Goal: Task Accomplishment & Management: Complete application form

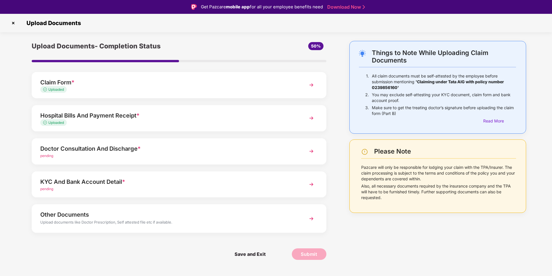
click at [164, 145] on div "Doctor Consultation And Discharge *" at bounding box center [167, 148] width 254 height 9
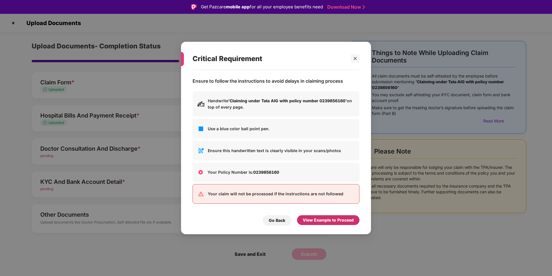
click at [309, 222] on div "View Example to Proceed" at bounding box center [328, 220] width 51 height 6
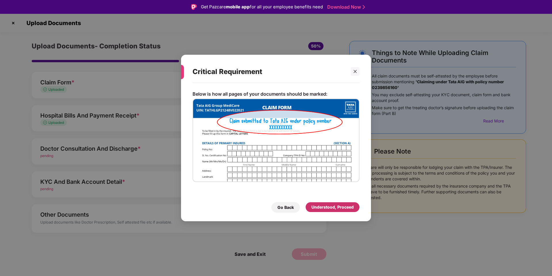
click at [333, 212] on div "Understood, Proceed" at bounding box center [333, 207] width 54 height 10
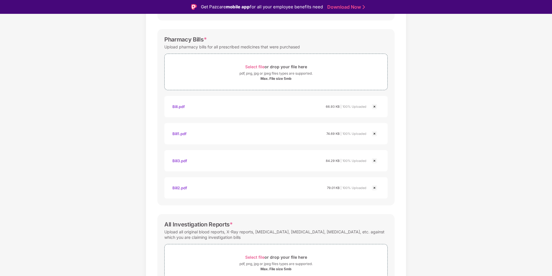
scroll to position [236, 0]
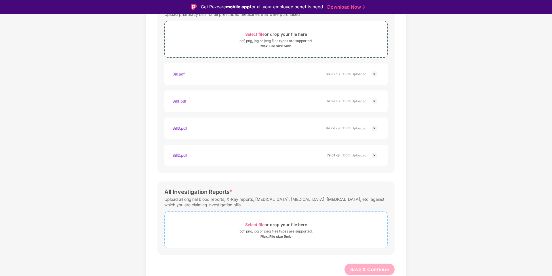
click at [251, 224] on span "Select file" at bounding box center [254, 224] width 19 height 5
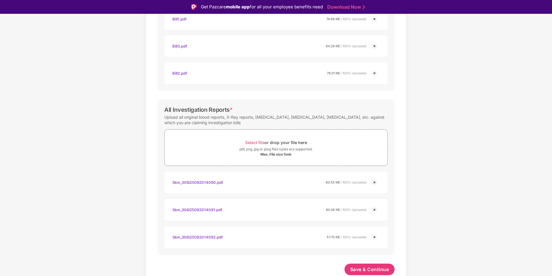
scroll to position [318, 0]
click at [370, 269] on span "Save & Continue" at bounding box center [369, 269] width 39 height 6
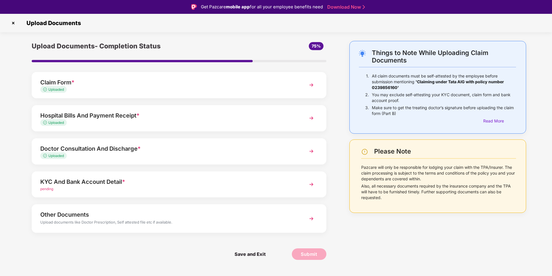
click at [183, 187] on div "pending" at bounding box center [167, 188] width 254 height 5
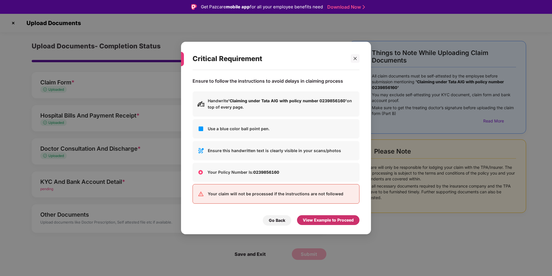
click at [352, 219] on div "View Example to Proceed" at bounding box center [328, 220] width 51 height 6
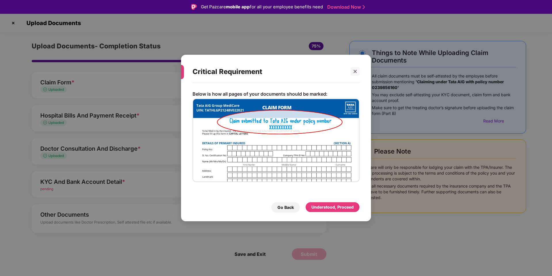
click at [351, 216] on div "Critical Requirement Below is how all pages of your documents should be marked:…" at bounding box center [276, 138] width 190 height 167
click at [348, 211] on div "Understood, Proceed" at bounding box center [333, 207] width 54 height 10
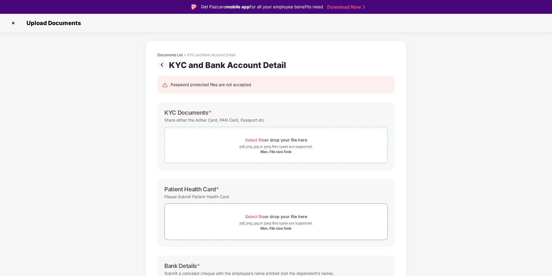
click at [255, 139] on span "Select file" at bounding box center [254, 139] width 19 height 5
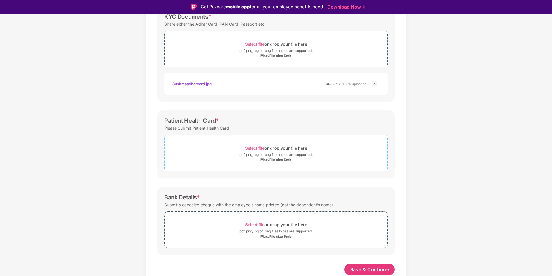
click at [259, 149] on span "Select file" at bounding box center [254, 147] width 19 height 5
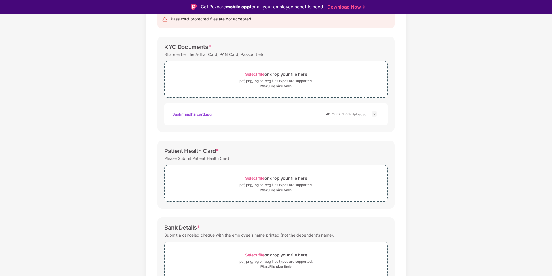
scroll to position [63, 0]
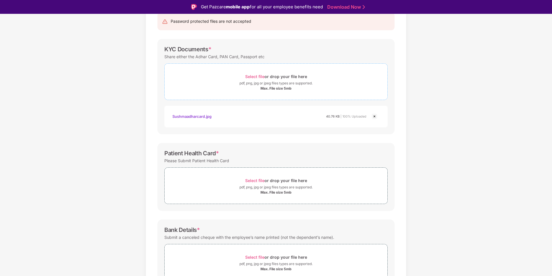
click at [261, 77] on span "Select file" at bounding box center [254, 76] width 19 height 5
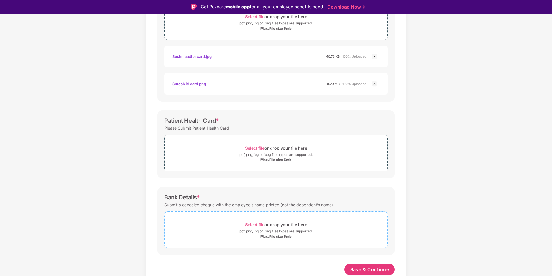
click at [259, 224] on span "Select file" at bounding box center [254, 224] width 19 height 5
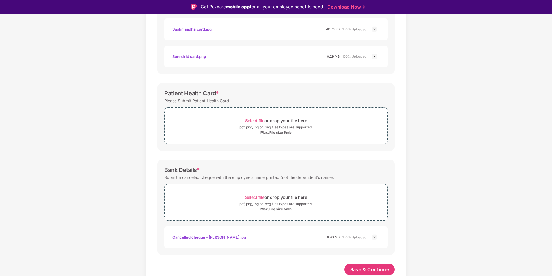
scroll to position [151, 0]
click at [255, 120] on span "Select file" at bounding box center [254, 120] width 19 height 5
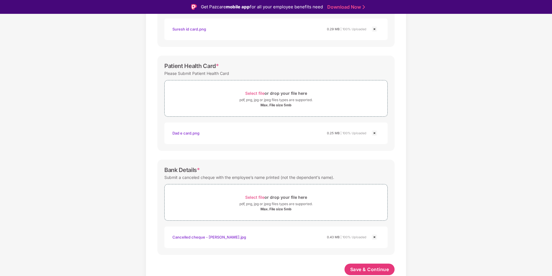
scroll to position [178, 0]
click at [377, 269] on span "Save & Continue" at bounding box center [369, 269] width 39 height 6
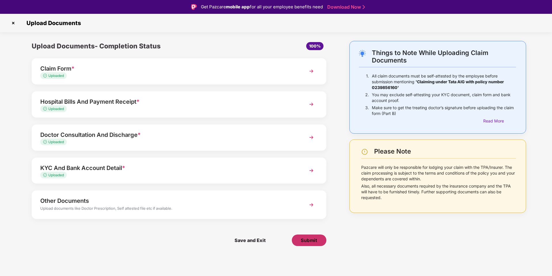
click at [316, 237] on span "Submit" at bounding box center [309, 240] width 16 height 6
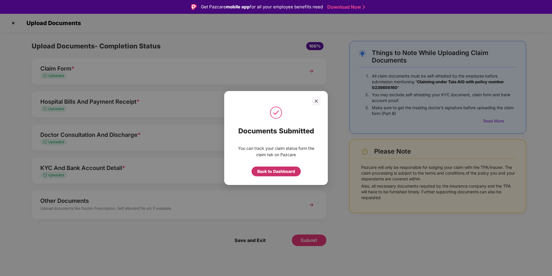
click at [282, 172] on div "Back to Dashboard" at bounding box center [276, 171] width 38 height 6
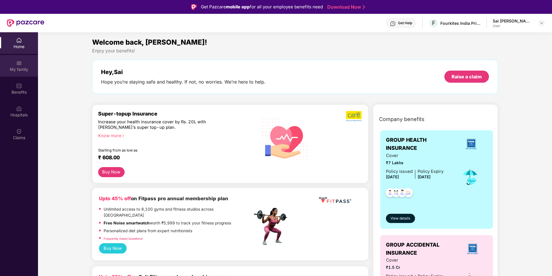
scroll to position [2, 0]
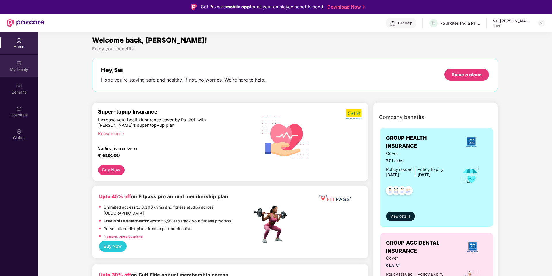
click at [25, 63] on div "My family" at bounding box center [19, 66] width 38 height 22
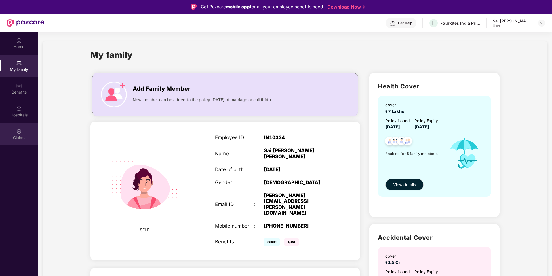
click at [18, 135] on div "Claims" at bounding box center [19, 138] width 38 height 6
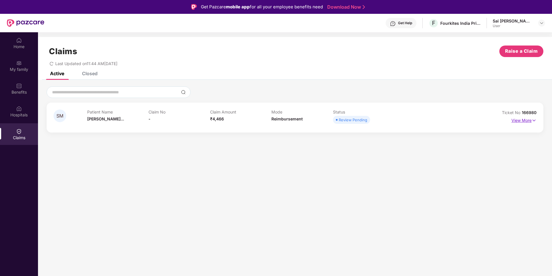
click at [519, 121] on p "View More" at bounding box center [524, 120] width 25 height 8
